Goal: Transaction & Acquisition: Purchase product/service

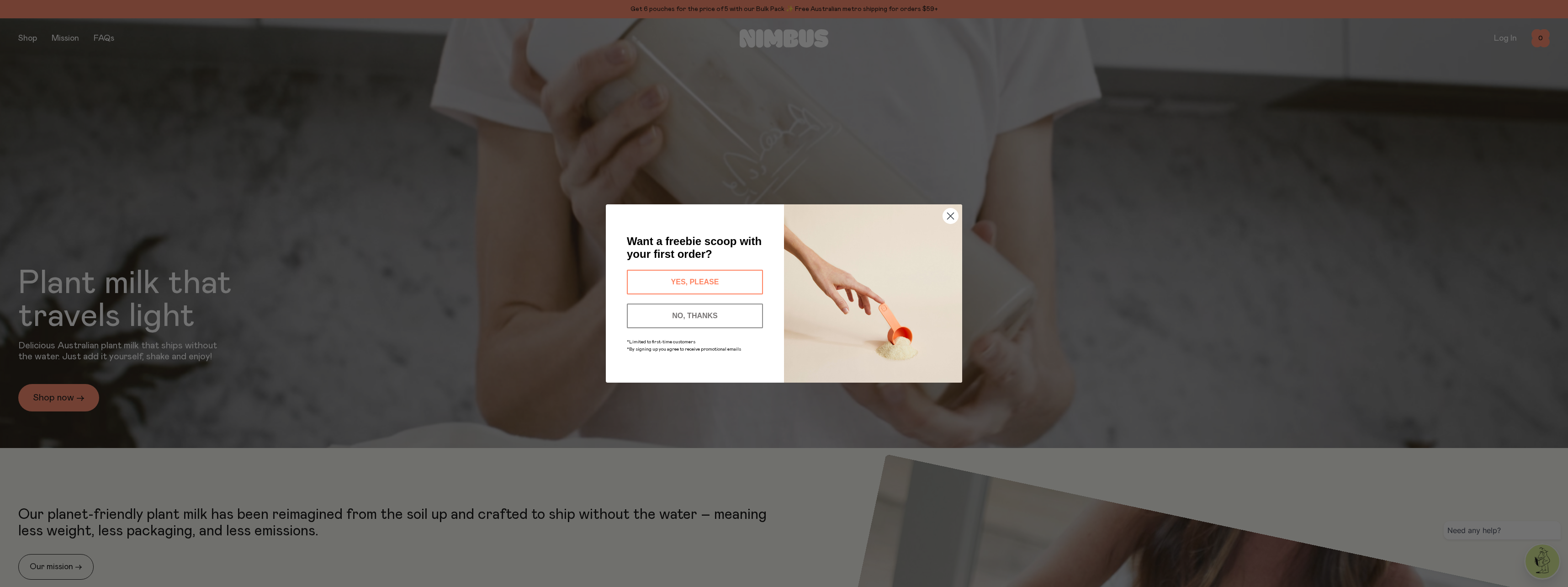
click at [953, 217] on circle "Close dialog" at bounding box center [951, 216] width 15 height 15
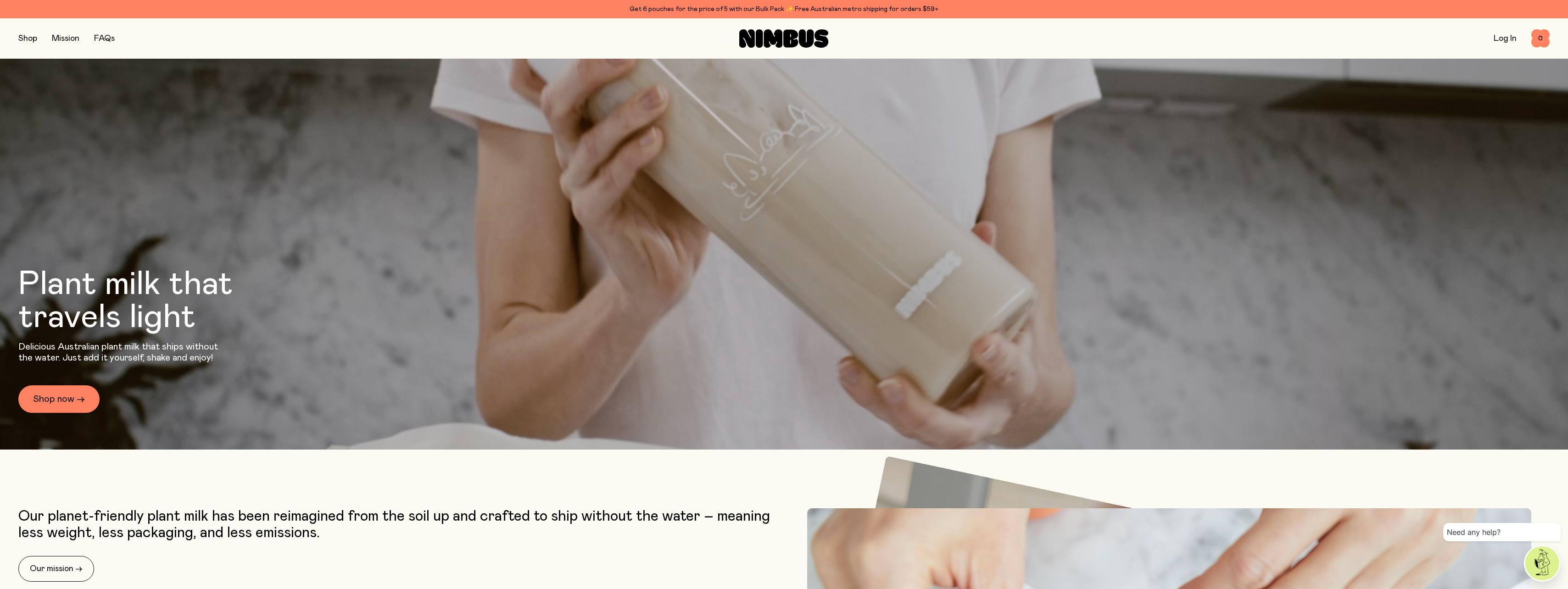
click at [31, 36] on button "button" at bounding box center [27, 38] width 19 height 13
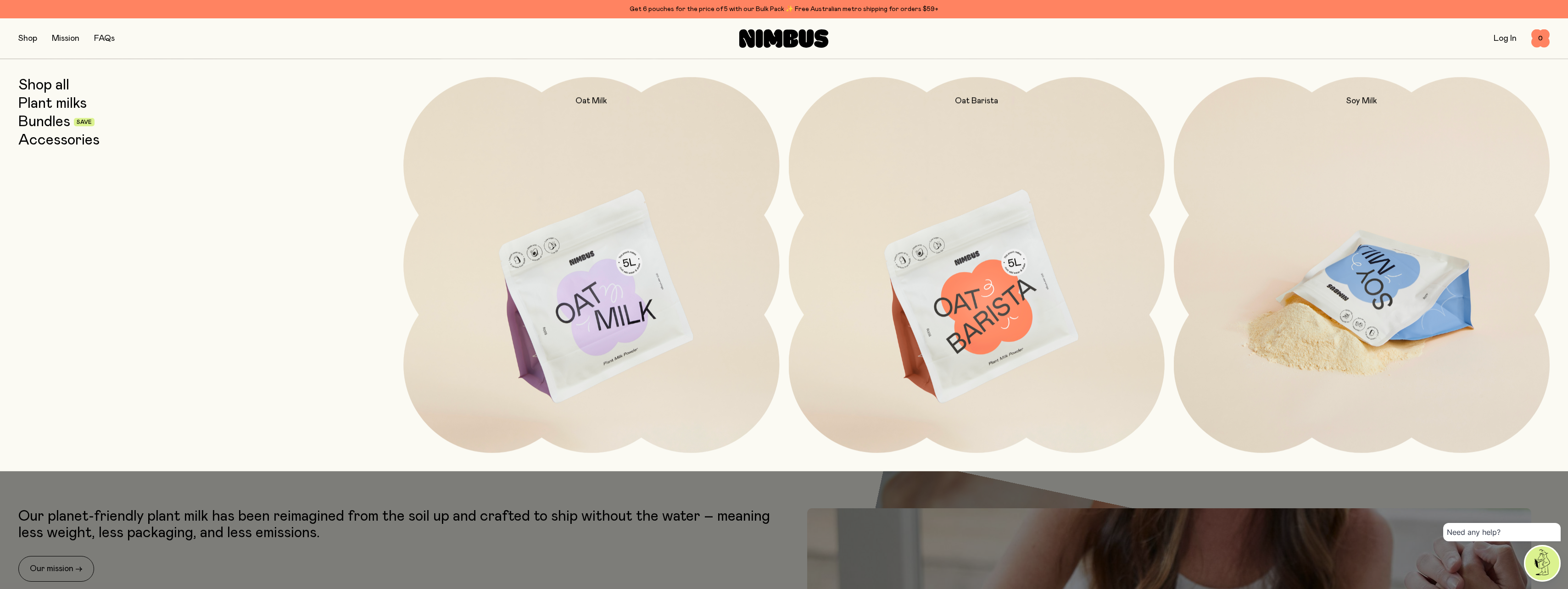
click at [1342, 285] on img at bounding box center [1362, 297] width 376 height 441
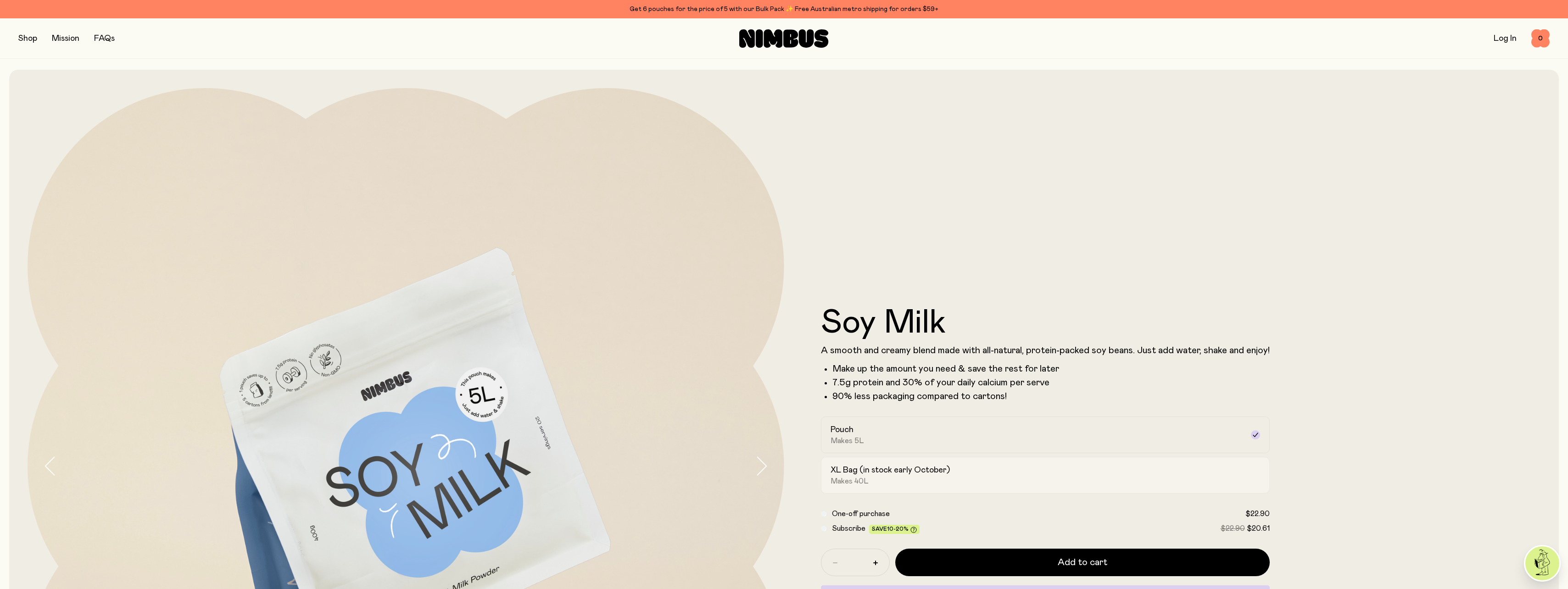
click at [913, 475] on div "XL Bag (in stock early October) Makes 40L" at bounding box center [1037, 475] width 413 height 21
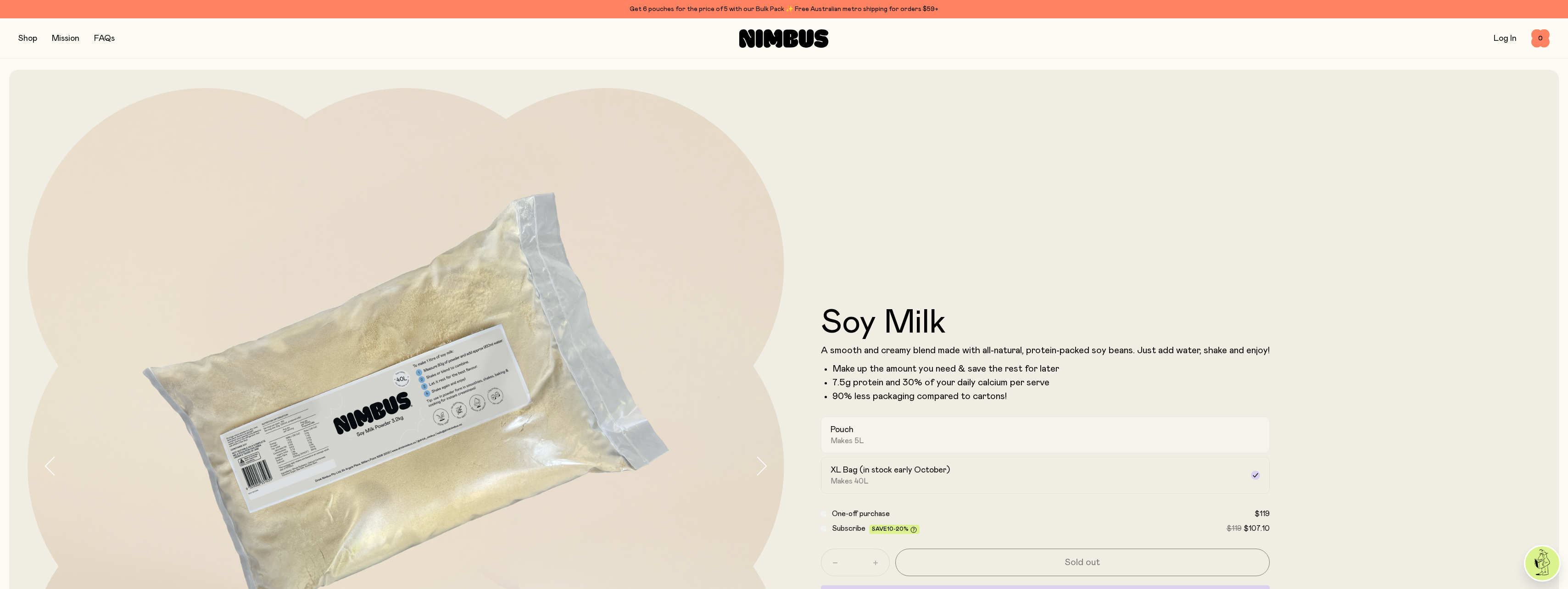
click at [903, 445] on div "Pouch Makes 5L" at bounding box center [1037, 435] width 413 height 21
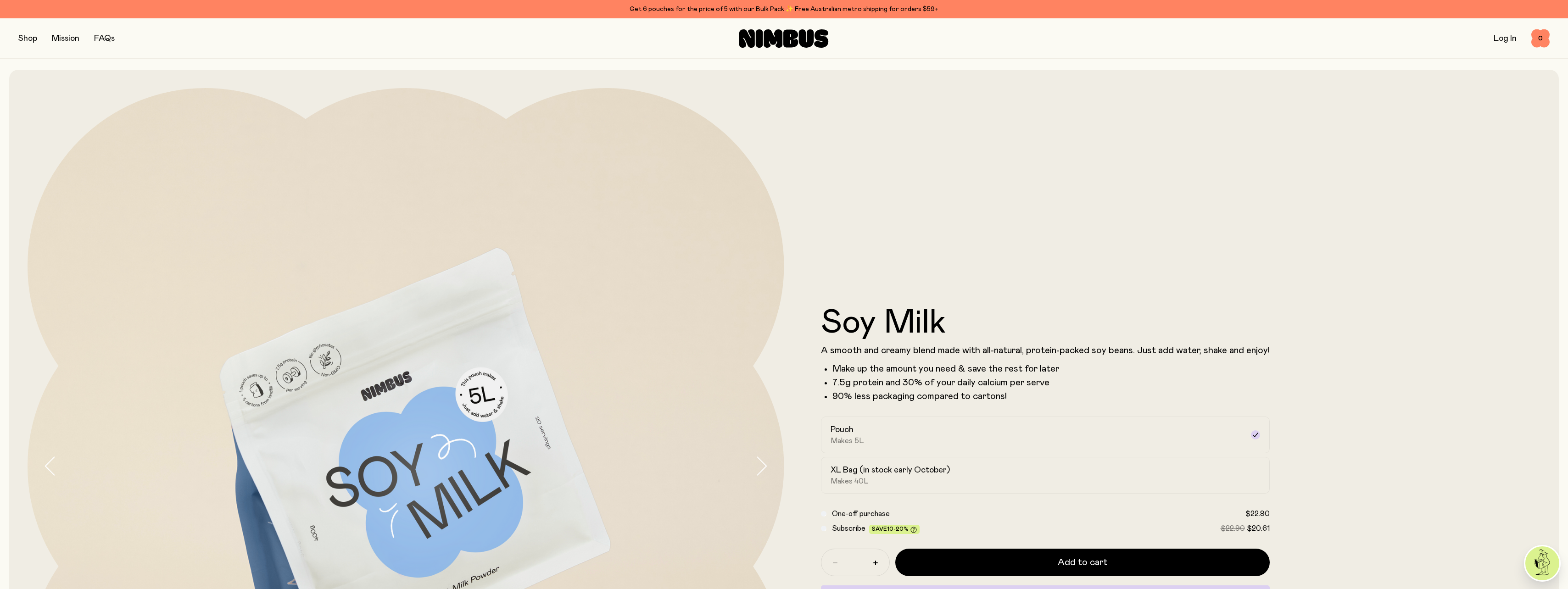
scroll to position [91, 0]
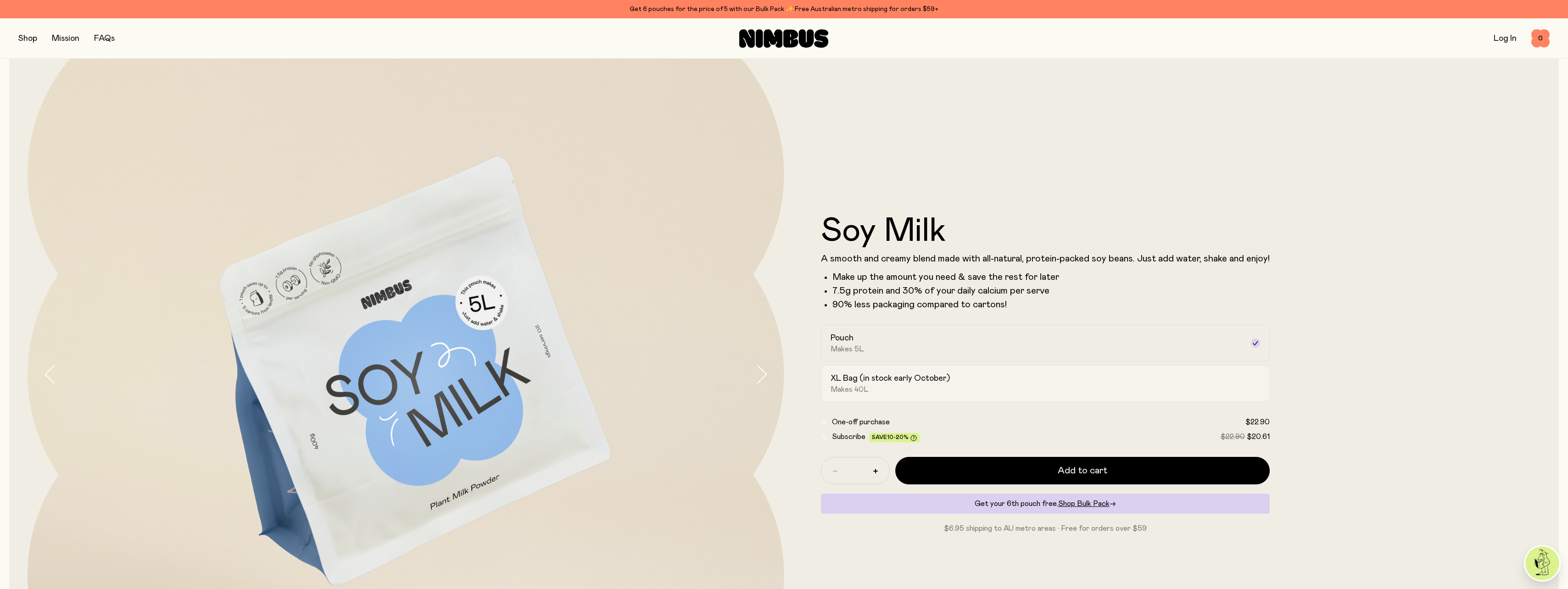
click at [1040, 381] on div "XL Bag (in stock early October) Makes 40L" at bounding box center [1037, 383] width 413 height 21
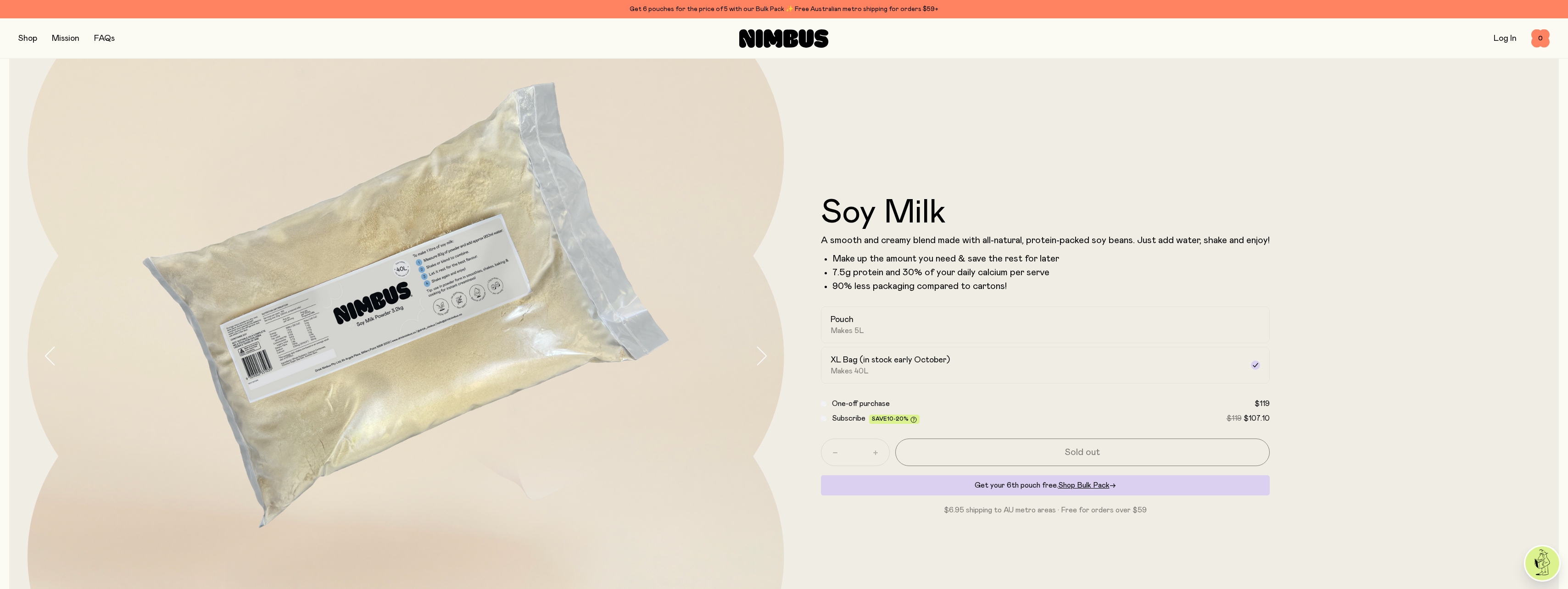
scroll to position [0, 0]
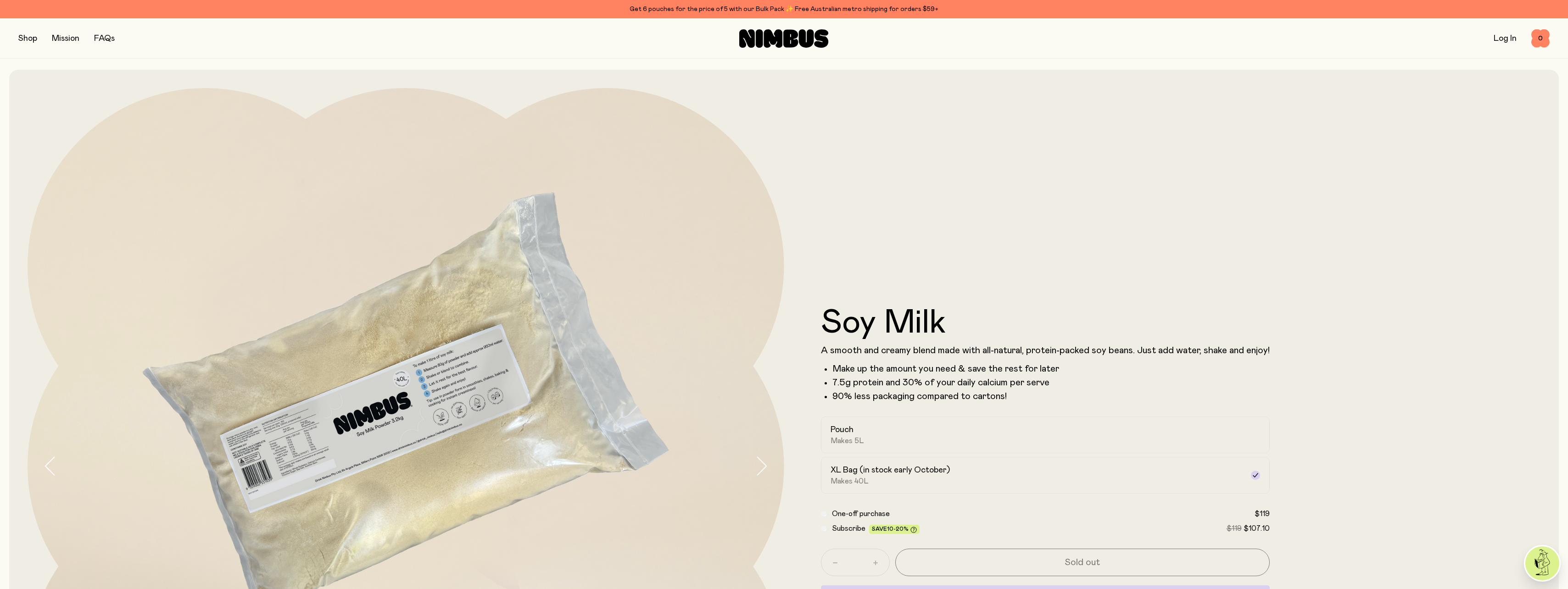
click at [27, 37] on button "button" at bounding box center [27, 38] width 19 height 13
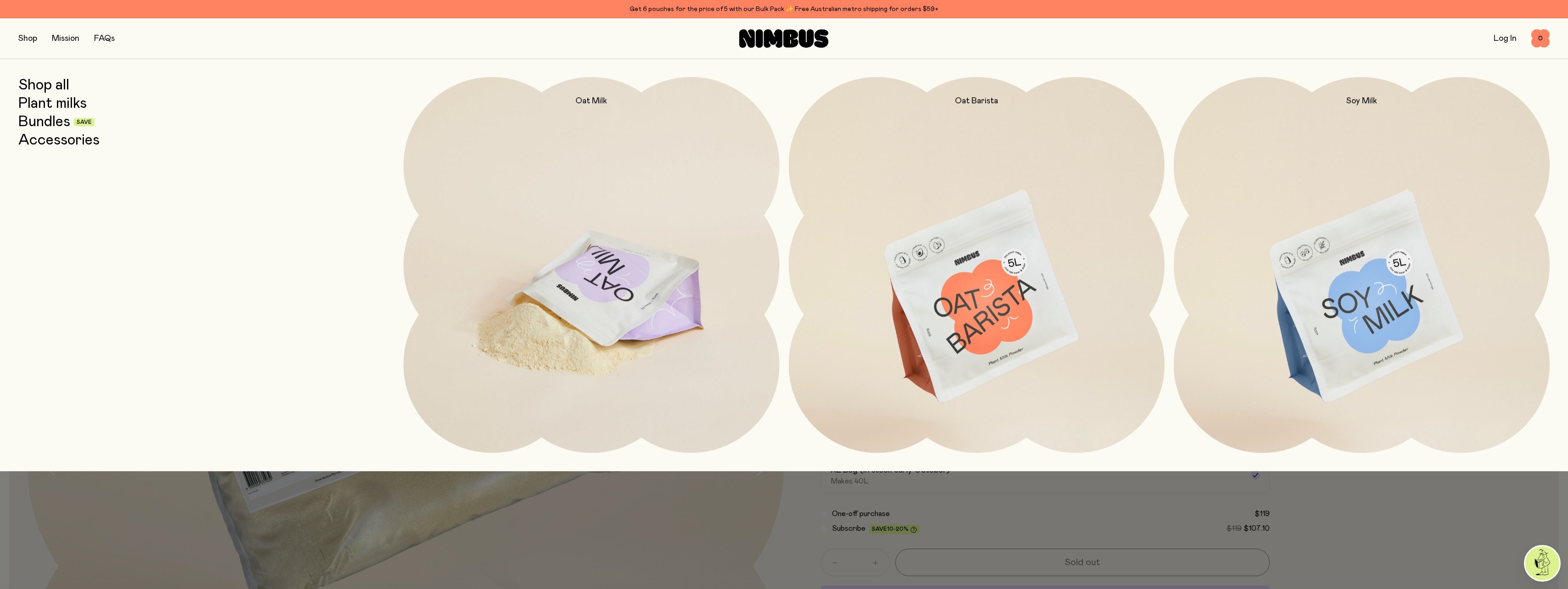
click at [656, 278] on img at bounding box center [591, 297] width 376 height 441
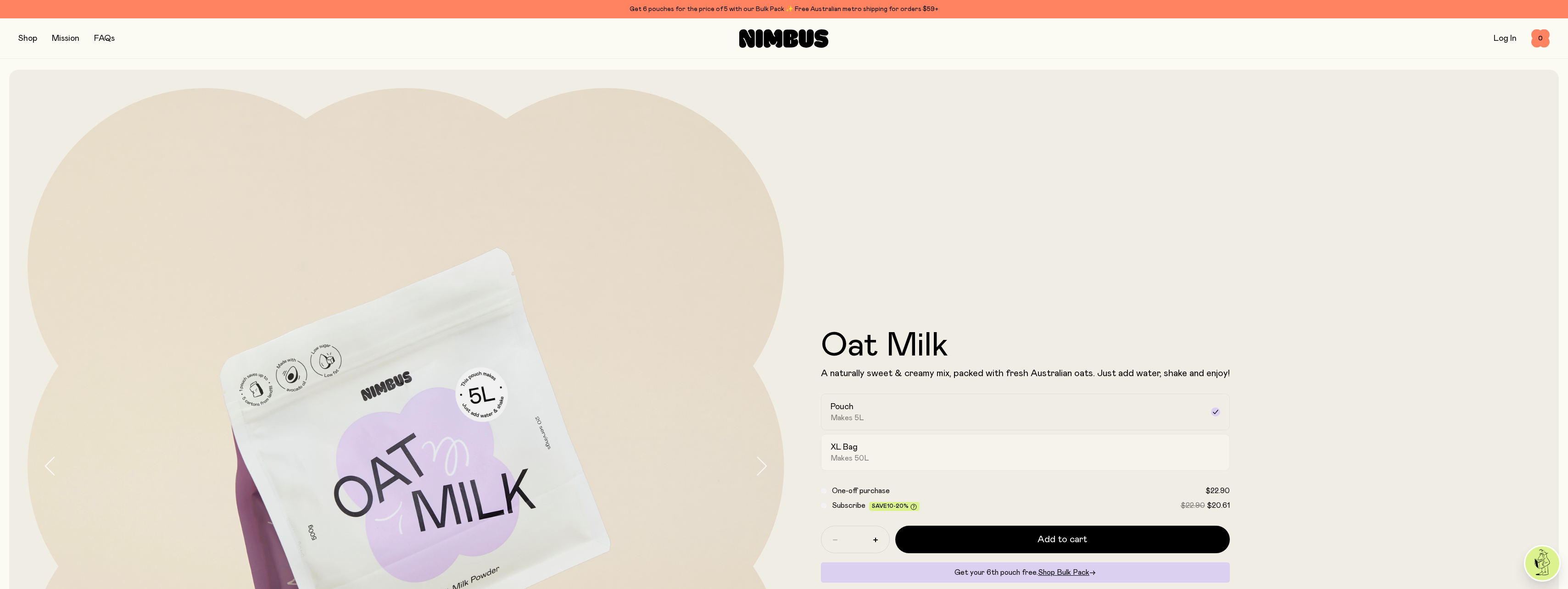
click at [952, 451] on div "XL Bag Makes 50L" at bounding box center [1017, 452] width 373 height 21
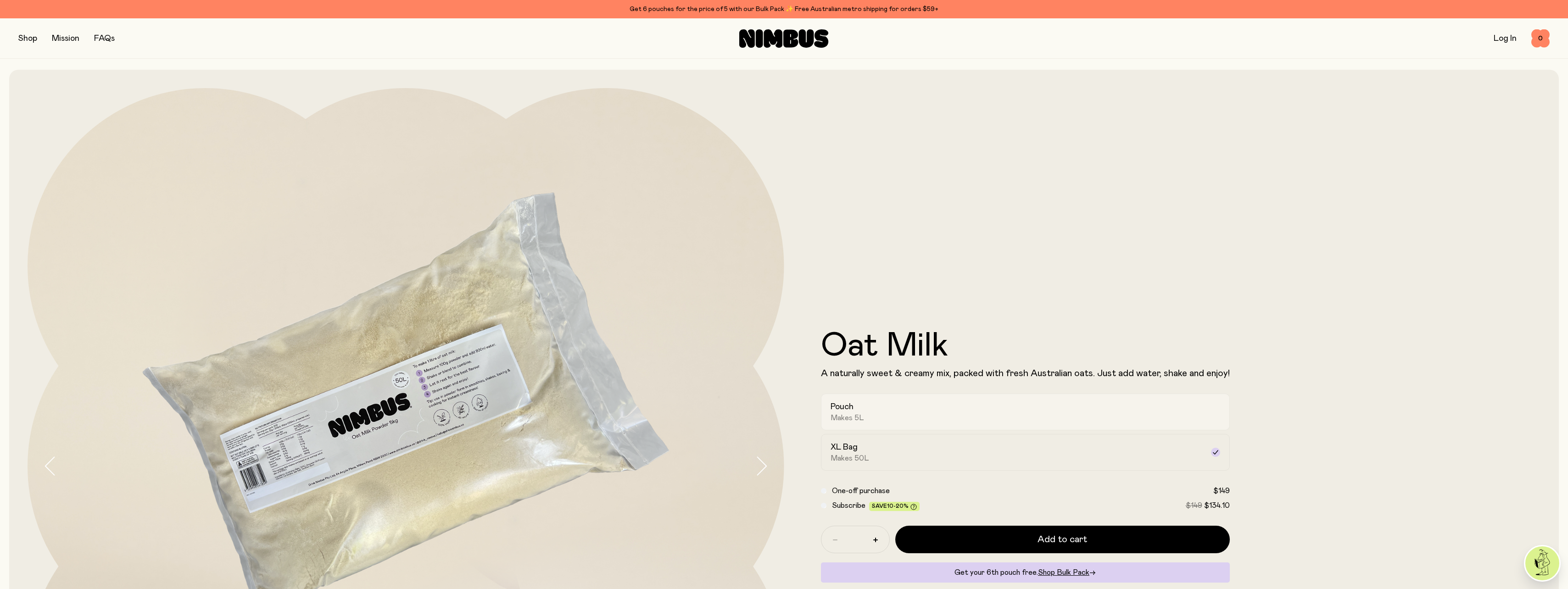
click at [951, 413] on div "Pouch Makes 5L" at bounding box center [1017, 412] width 373 height 21
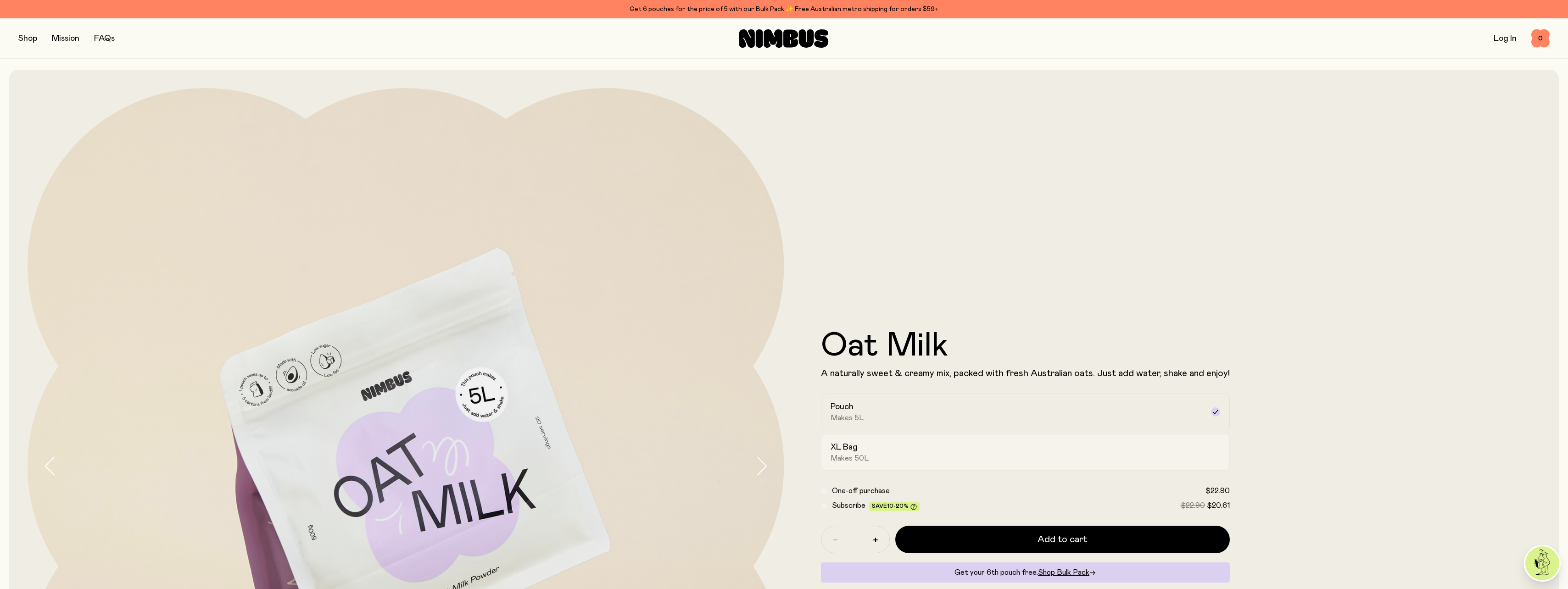
click at [951, 449] on div "XL Bag Makes 50L" at bounding box center [1017, 452] width 373 height 21
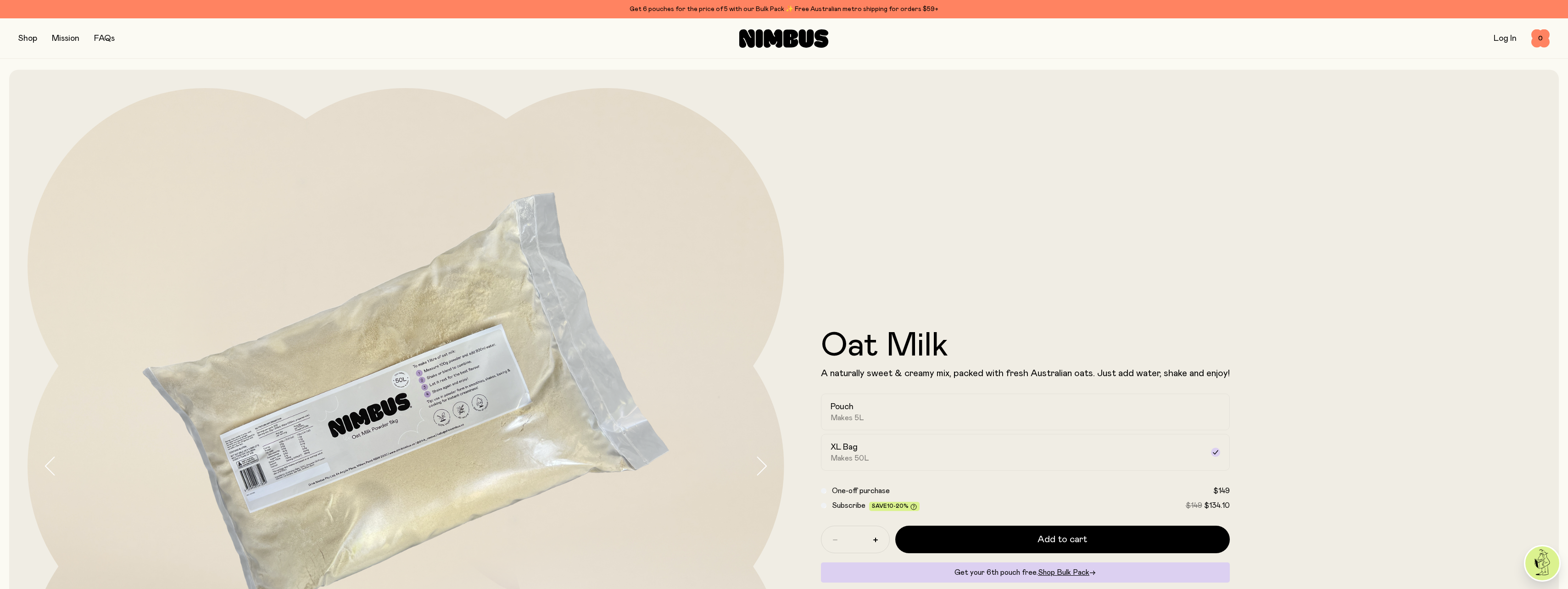
click at [29, 43] on button "button" at bounding box center [27, 38] width 19 height 13
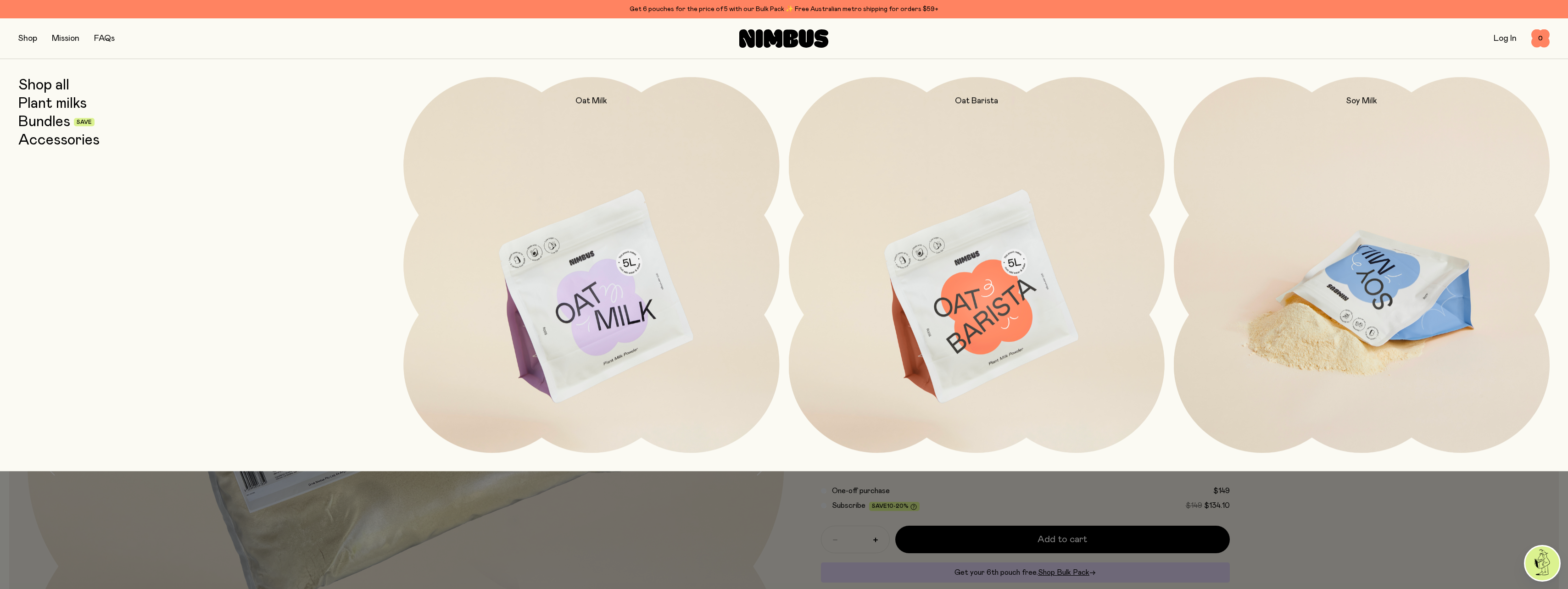
click at [1319, 272] on img at bounding box center [1362, 297] width 376 height 441
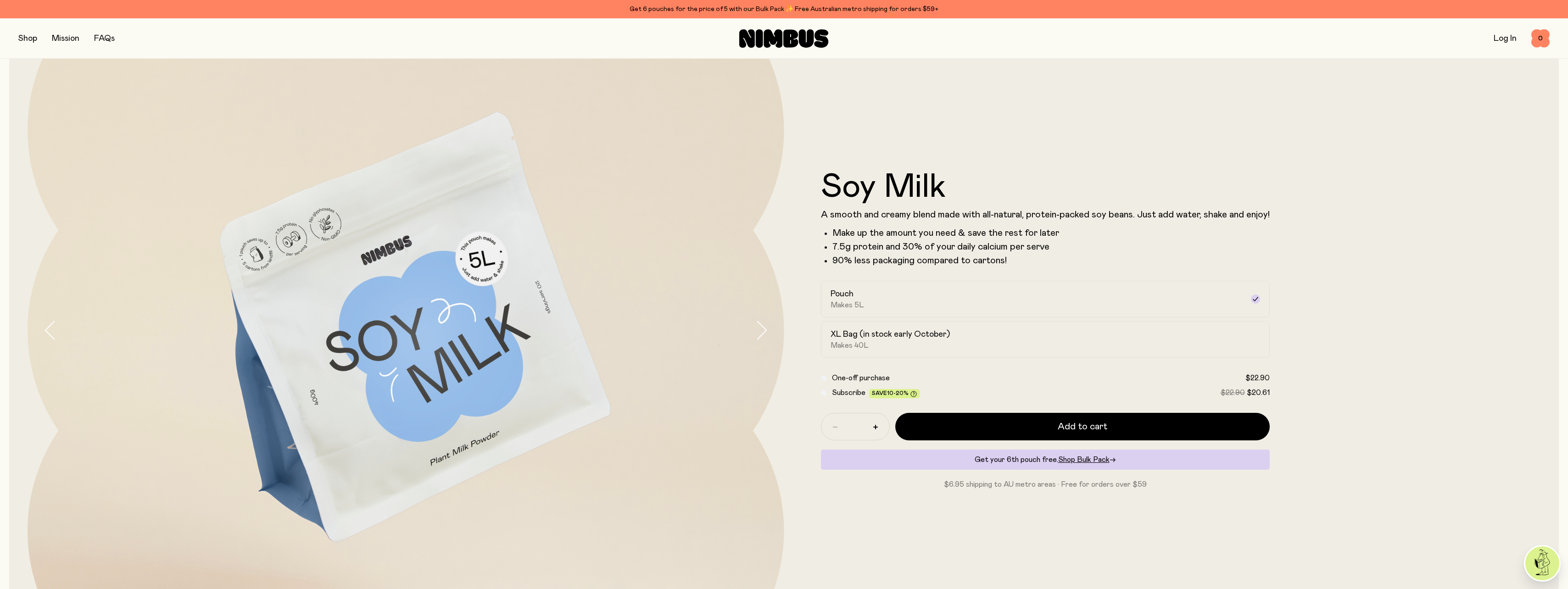
scroll to position [138, 0]
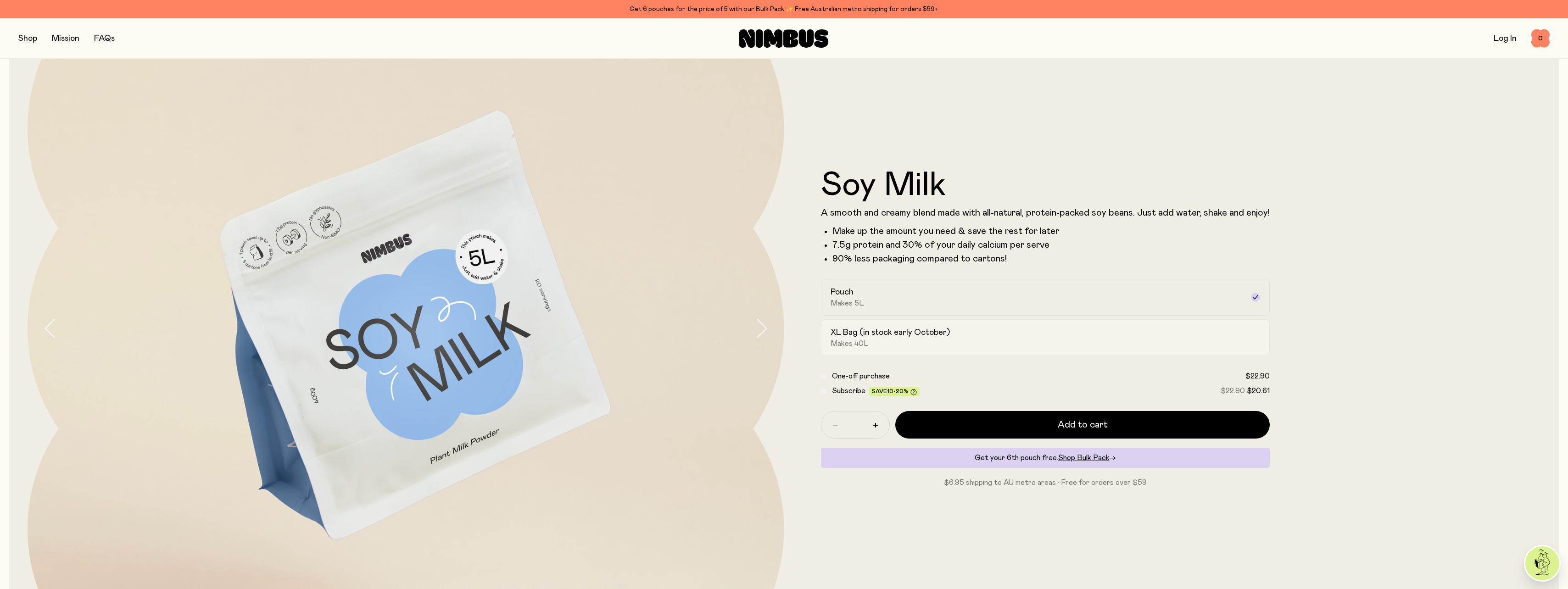
click at [969, 344] on div "XL Bag (in stock early October) Makes 40L" at bounding box center [1037, 338] width 413 height 21
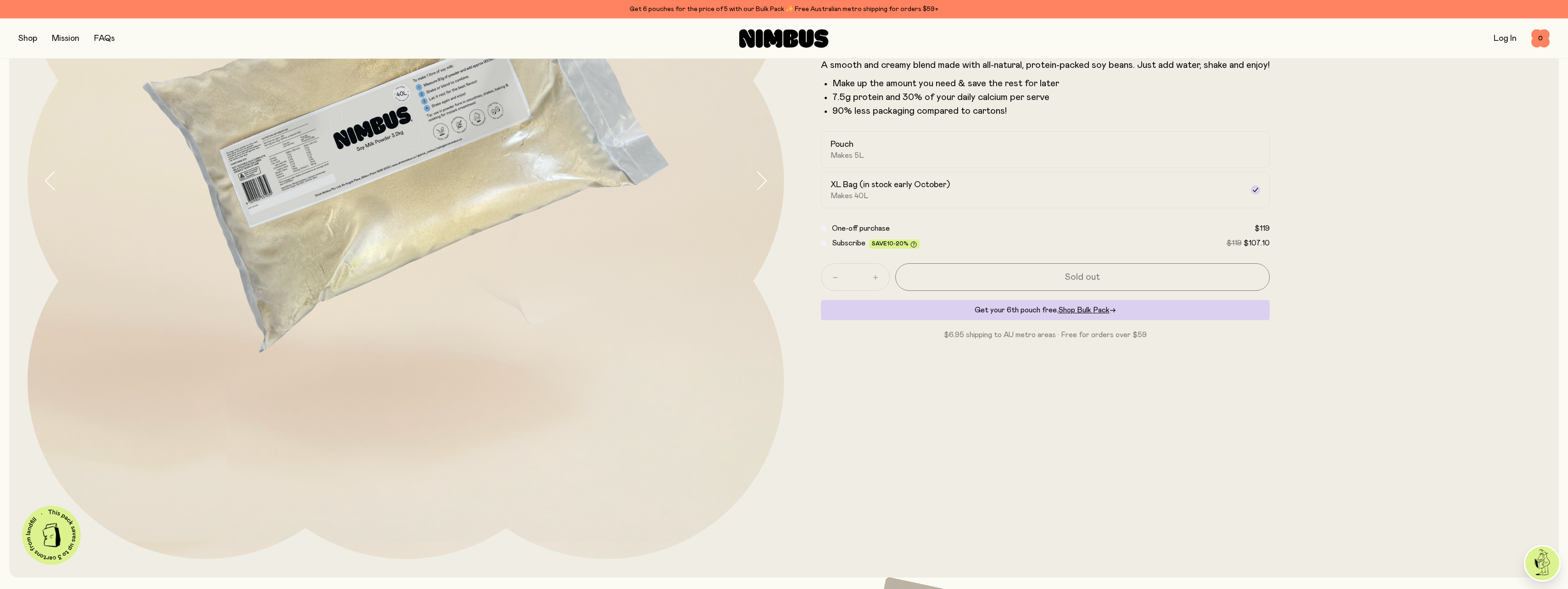
scroll to position [0, 0]
